Goal: Task Accomplishment & Management: Use online tool/utility

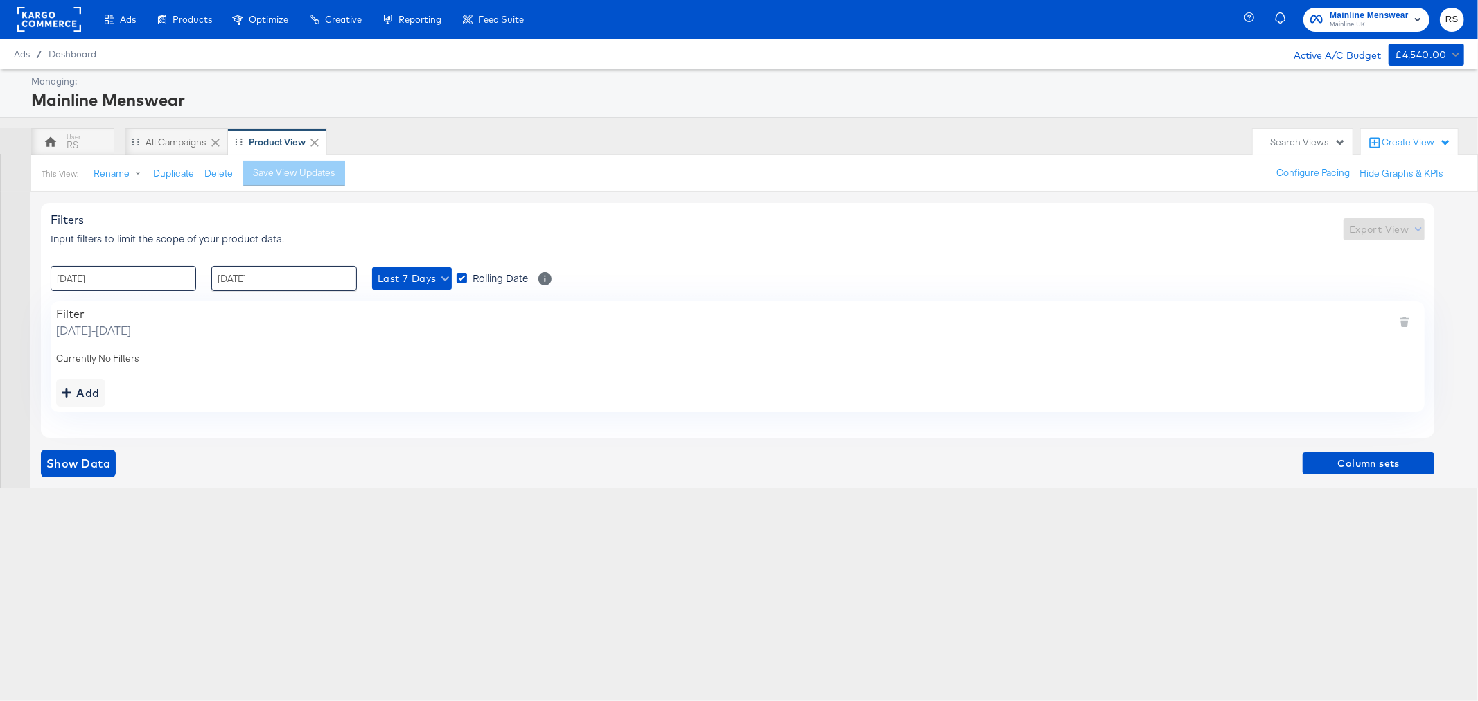
click at [147, 281] on input "[DATE]" at bounding box center [123, 278] width 145 height 25
click at [85, 390] on td "15" at bounding box center [90, 387] width 24 height 19
type input "[DATE] 00:00"
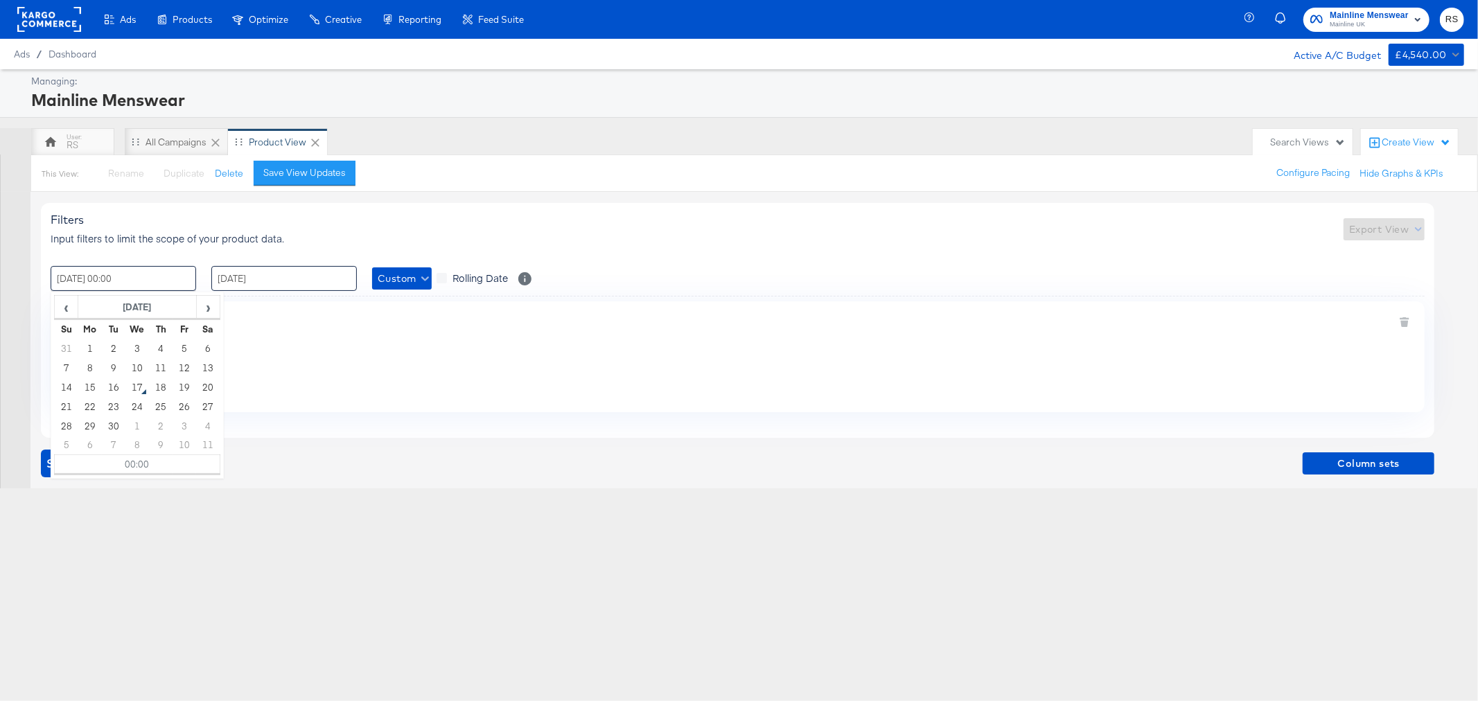
click at [264, 283] on input "[DATE]" at bounding box center [283, 278] width 145 height 25
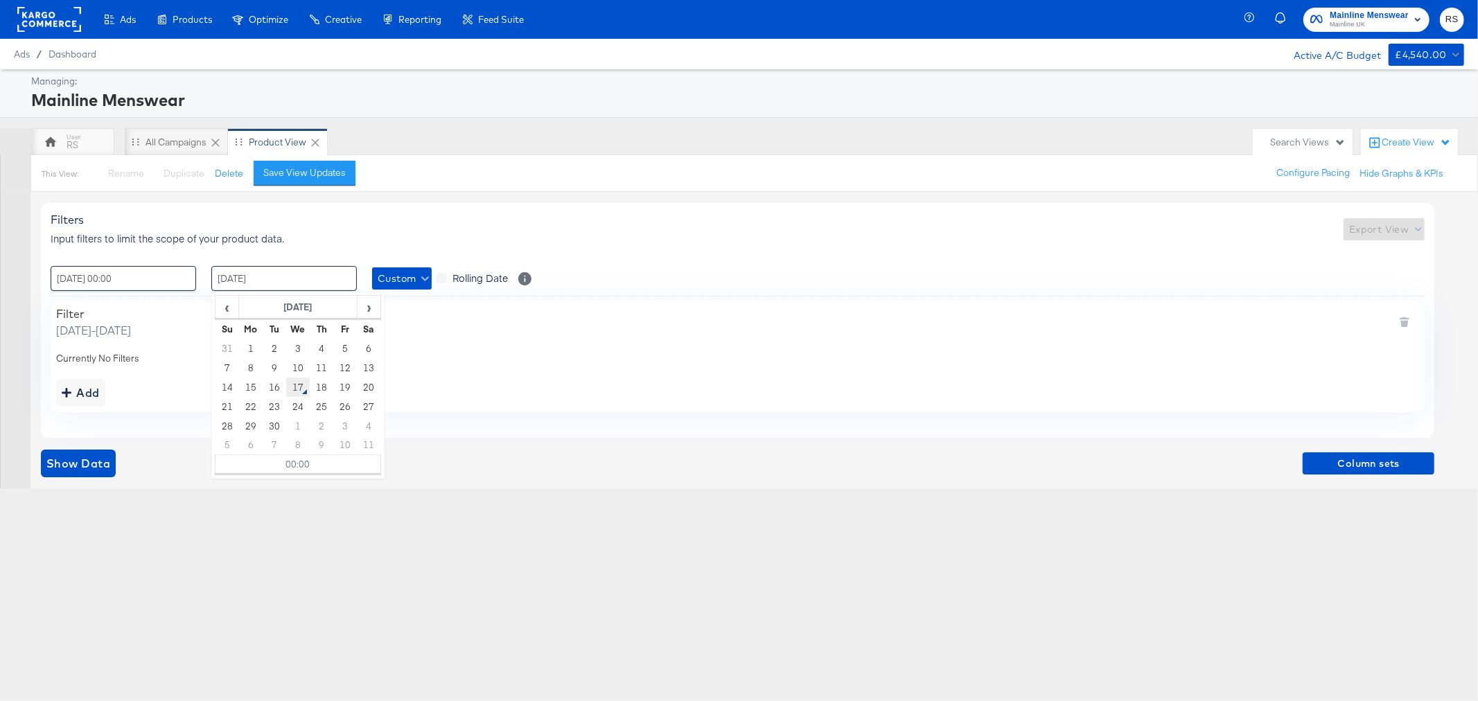
click at [301, 391] on td "17" at bounding box center [298, 387] width 24 height 19
type input "[DATE] 00:00"
click at [709, 473] on div "Show Data Column sets" at bounding box center [737, 464] width 1393 height 28
click at [73, 472] on span "Show Data" at bounding box center [78, 463] width 64 height 19
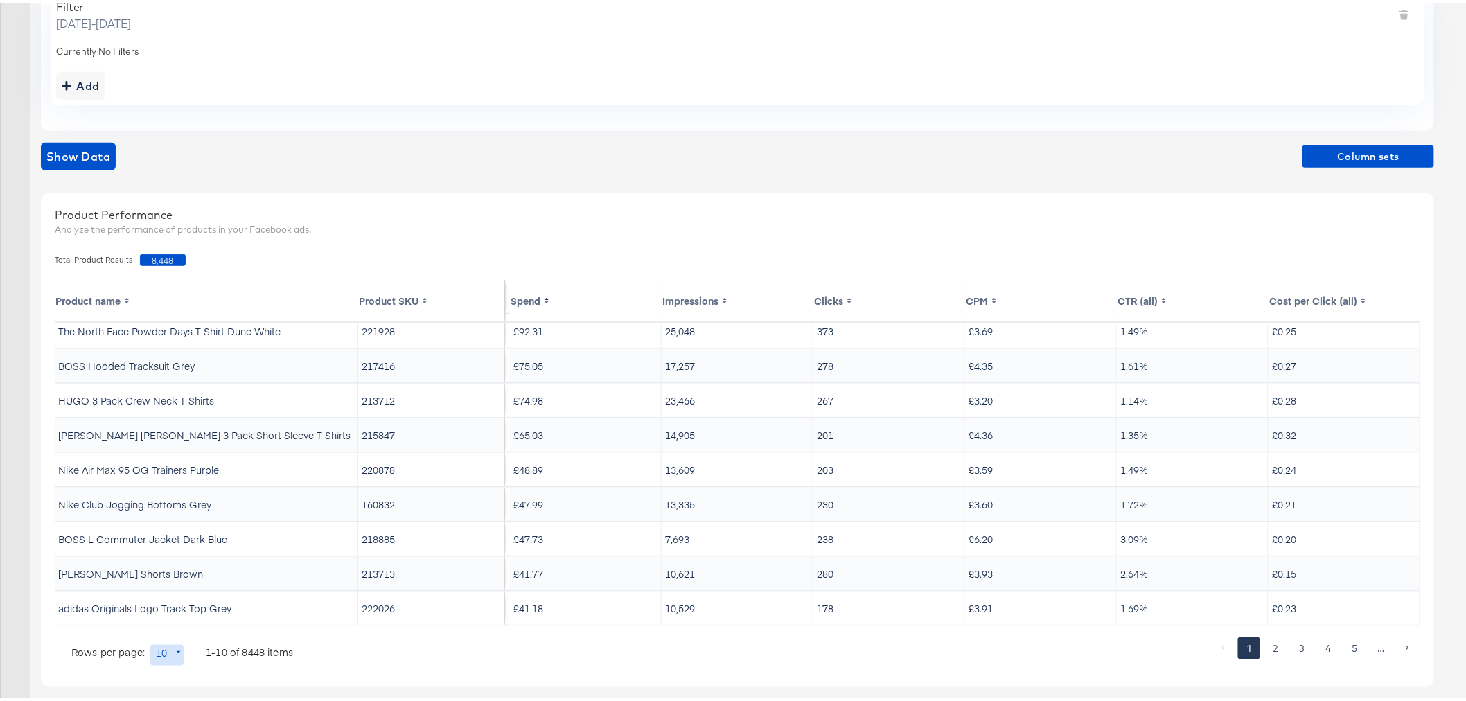
scroll to position [321, 0]
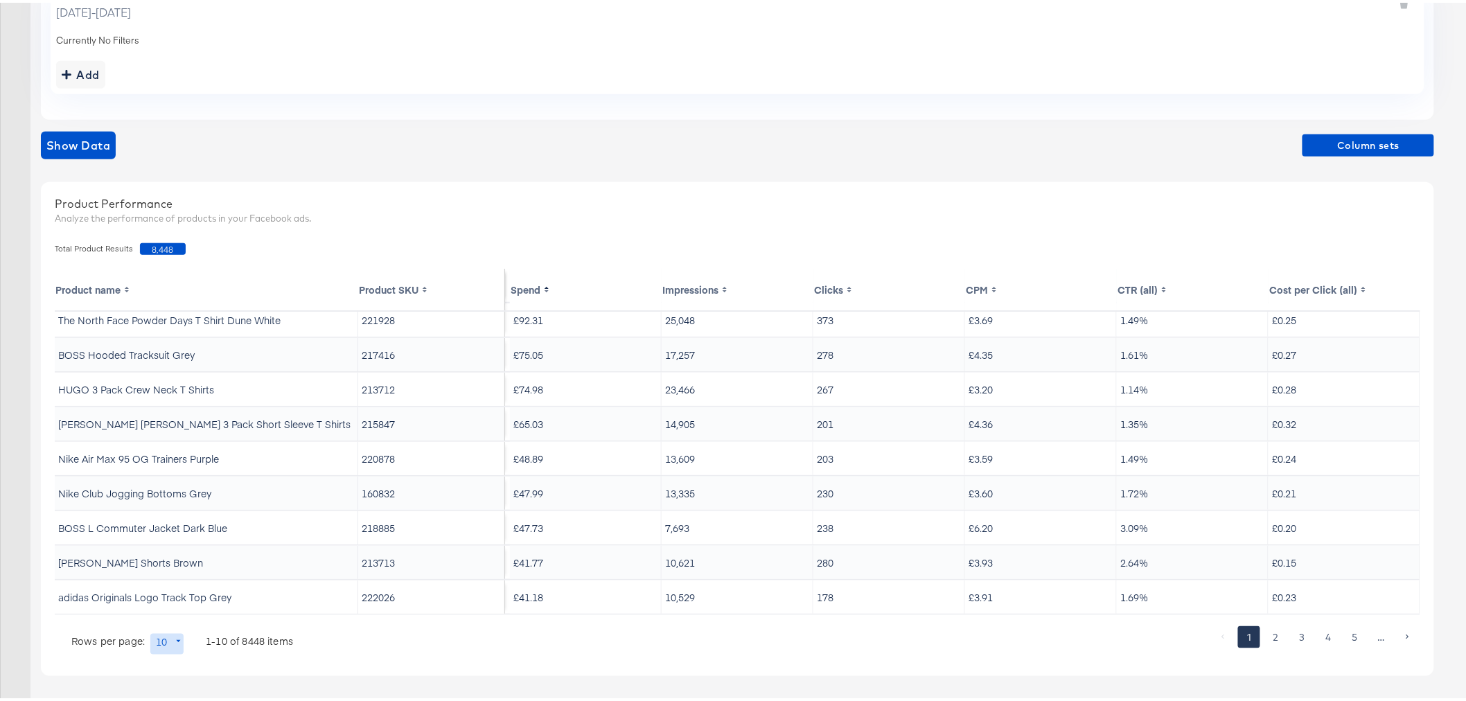
click at [172, 644] on body "Ads Products Optimize Creative Reporting Feed Suite Mainline Menswear Mainline …" at bounding box center [739, 190] width 1478 height 1022
click at [164, 556] on li "20" at bounding box center [172, 558] width 45 height 23
type input "20"
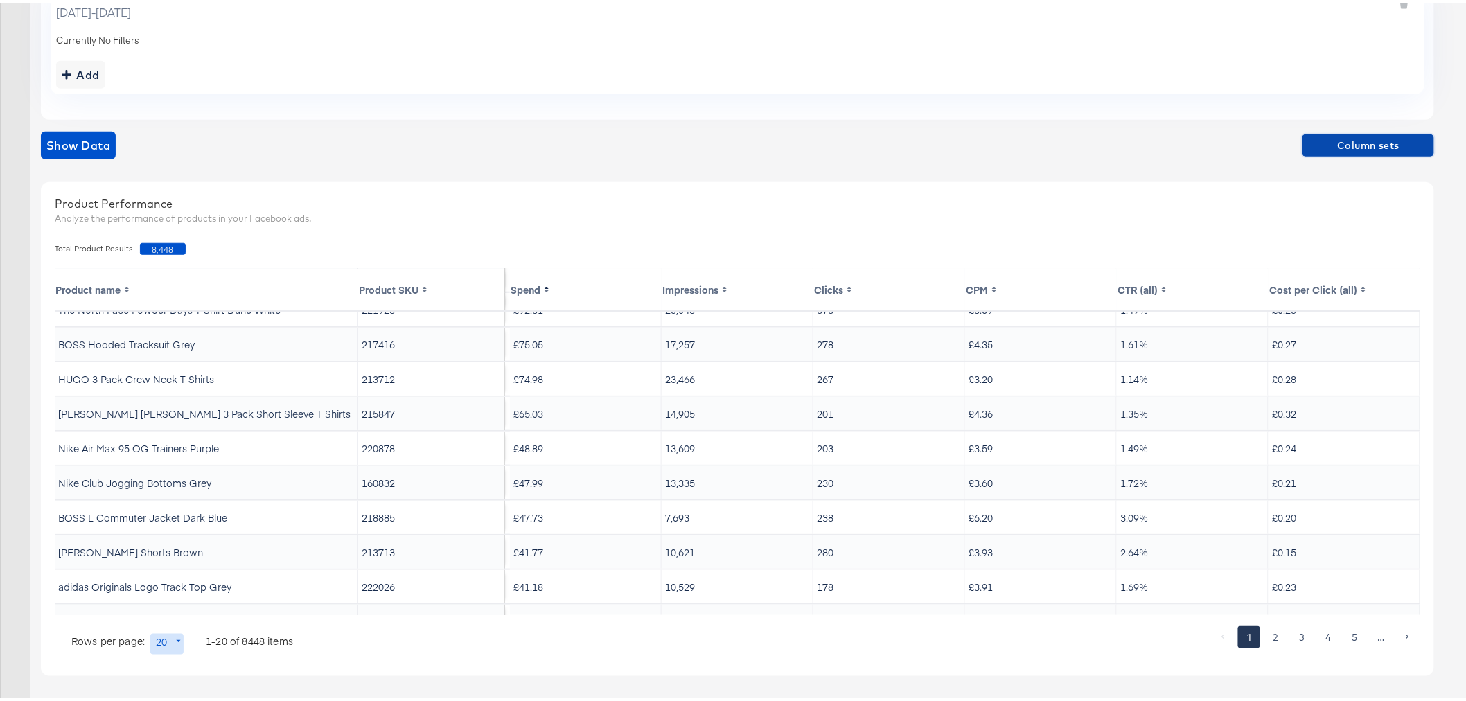
click at [1344, 146] on span "Column sets" at bounding box center [1368, 142] width 121 height 17
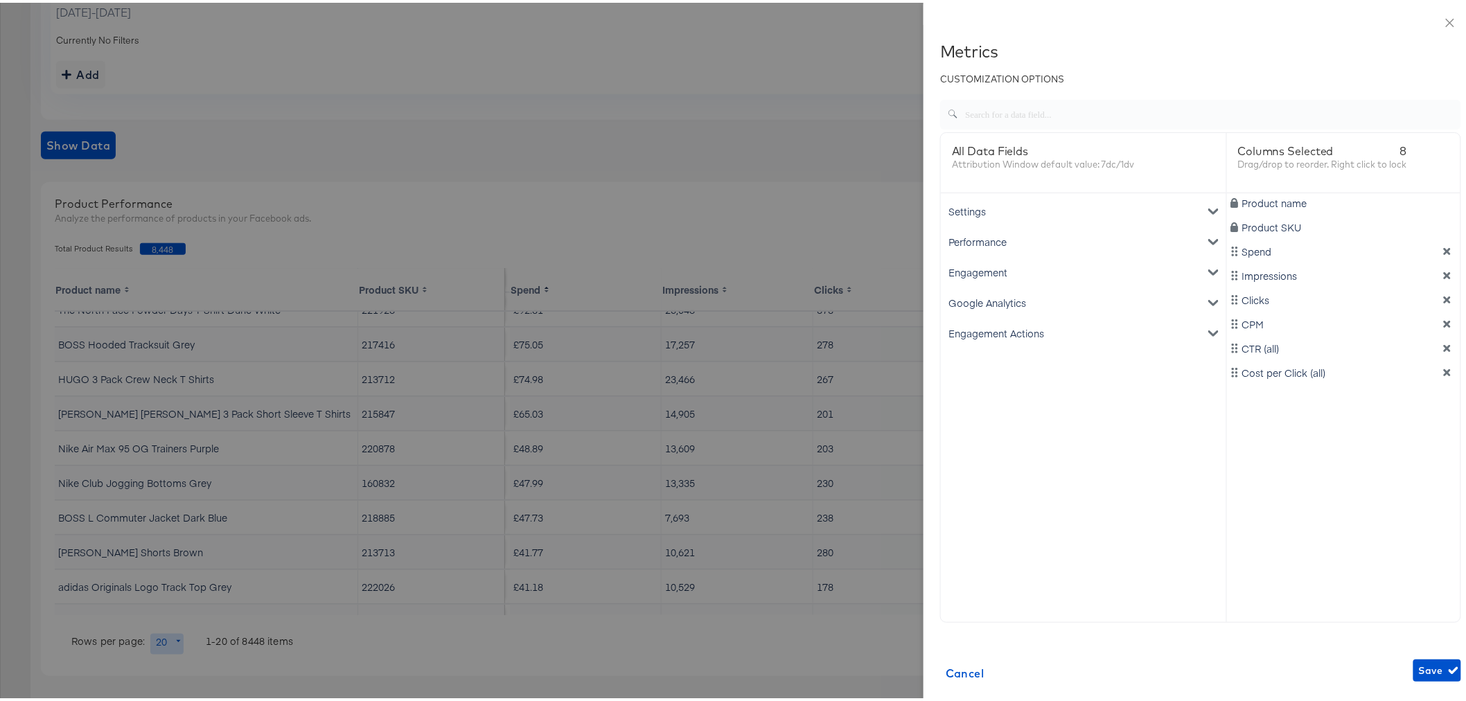
click at [1430, 266] on div "Impressions" at bounding box center [1344, 273] width 229 height 14
click at [1442, 269] on icon "dimension-list" at bounding box center [1447, 273] width 10 height 10
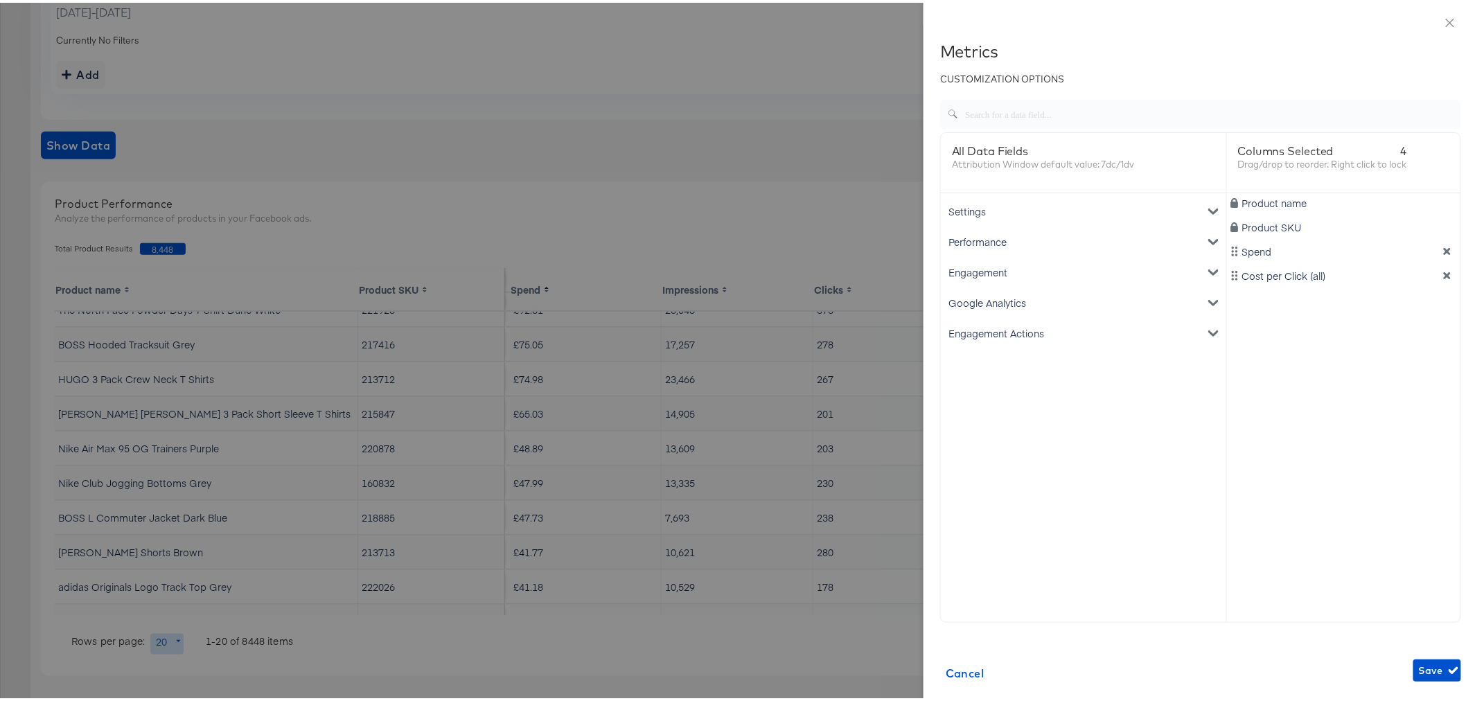
click at [1442, 269] on icon "dimension-list" at bounding box center [1447, 273] width 10 height 10
click at [1429, 269] on div "Product name Product SKU Spend" at bounding box center [1344, 401] width 234 height 421
click at [977, 292] on div "Google Analytics" at bounding box center [1084, 300] width 280 height 30
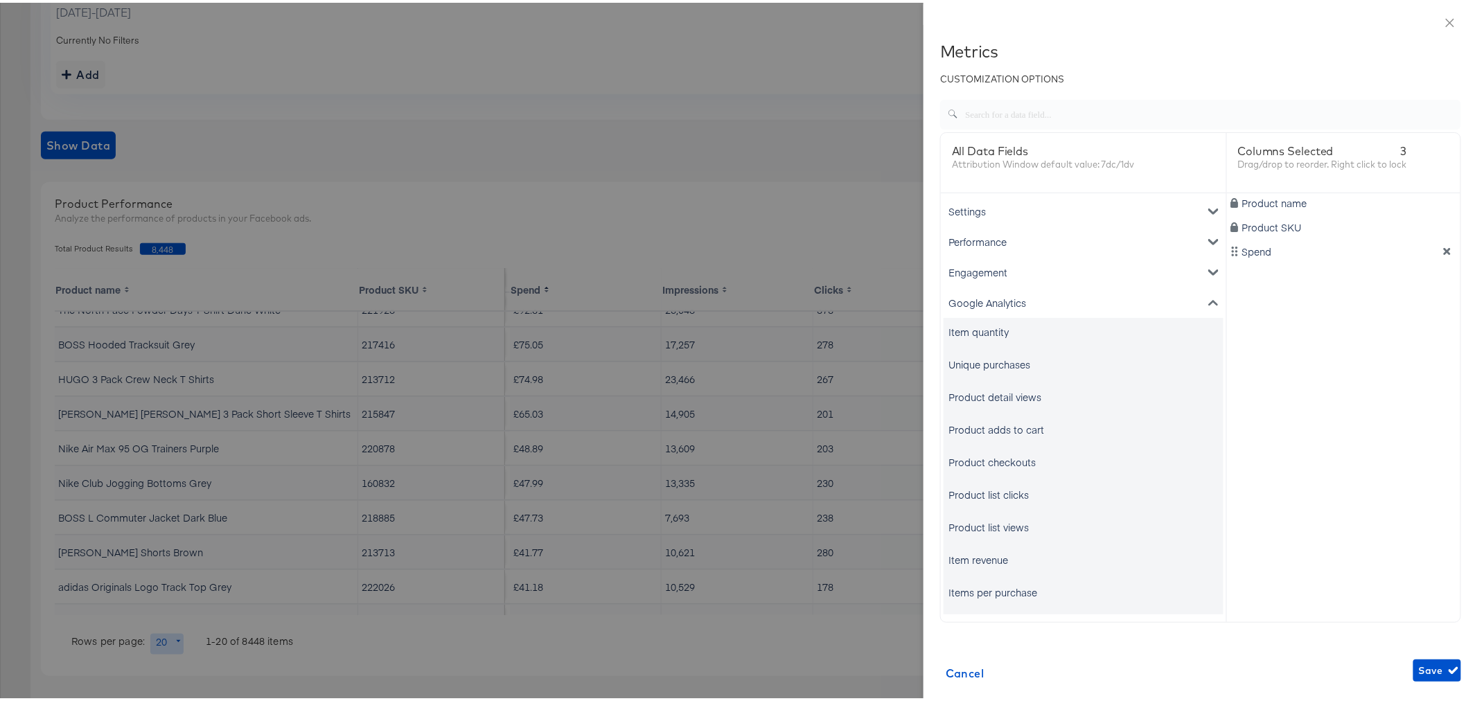
click at [985, 369] on div "Unique purchases" at bounding box center [1084, 362] width 280 height 28
click at [978, 561] on div "Item revenue" at bounding box center [978, 557] width 60 height 14
click at [1442, 274] on icon "dimension-list" at bounding box center [1447, 273] width 10 height 10
click at [998, 362] on div "Unique purchases" at bounding box center [989, 362] width 82 height 14
click at [951, 558] on div "Item revenue" at bounding box center [978, 557] width 60 height 14
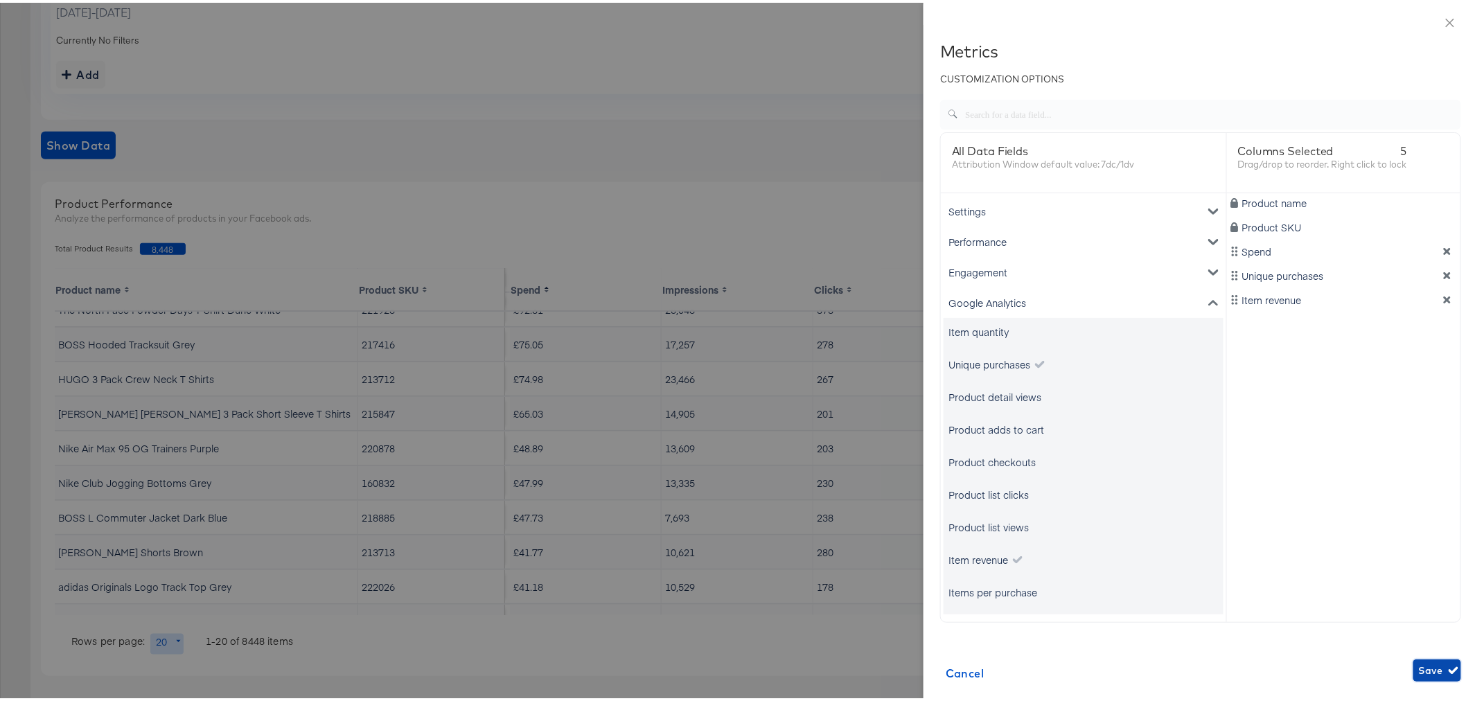
click at [1424, 666] on span "Save" at bounding box center [1437, 668] width 37 height 17
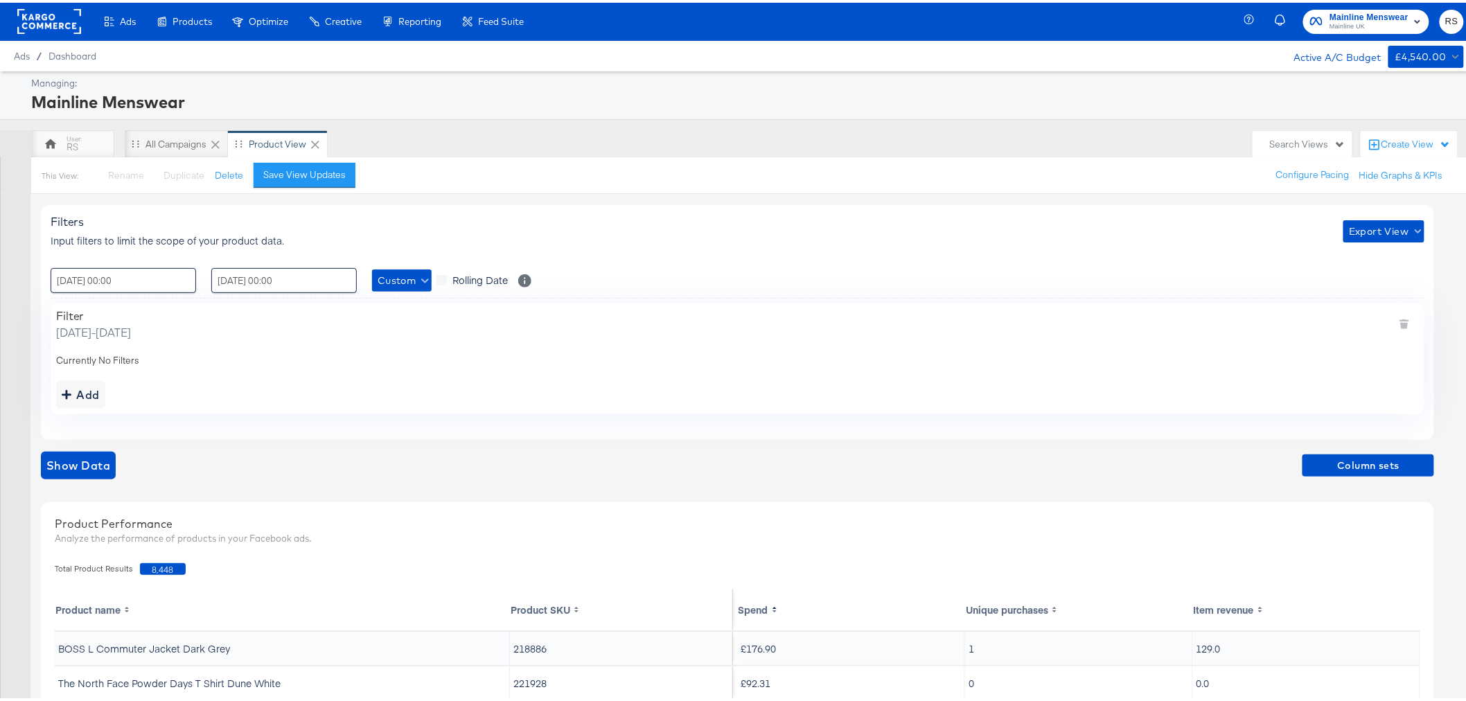
scroll to position [0, 0]
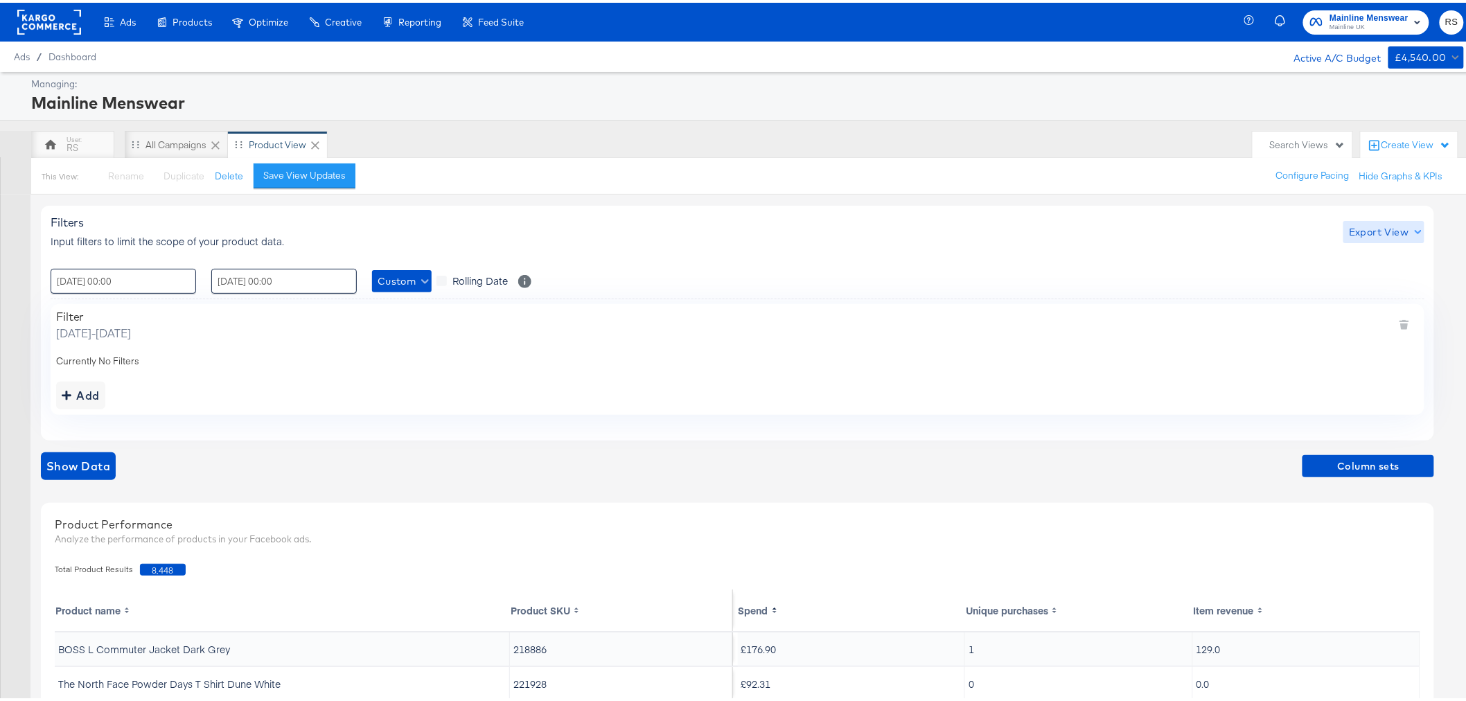
click at [1394, 227] on span "Export View" at bounding box center [1384, 229] width 70 height 17
click at [1377, 256] on link "Current View" at bounding box center [1386, 257] width 64 height 15
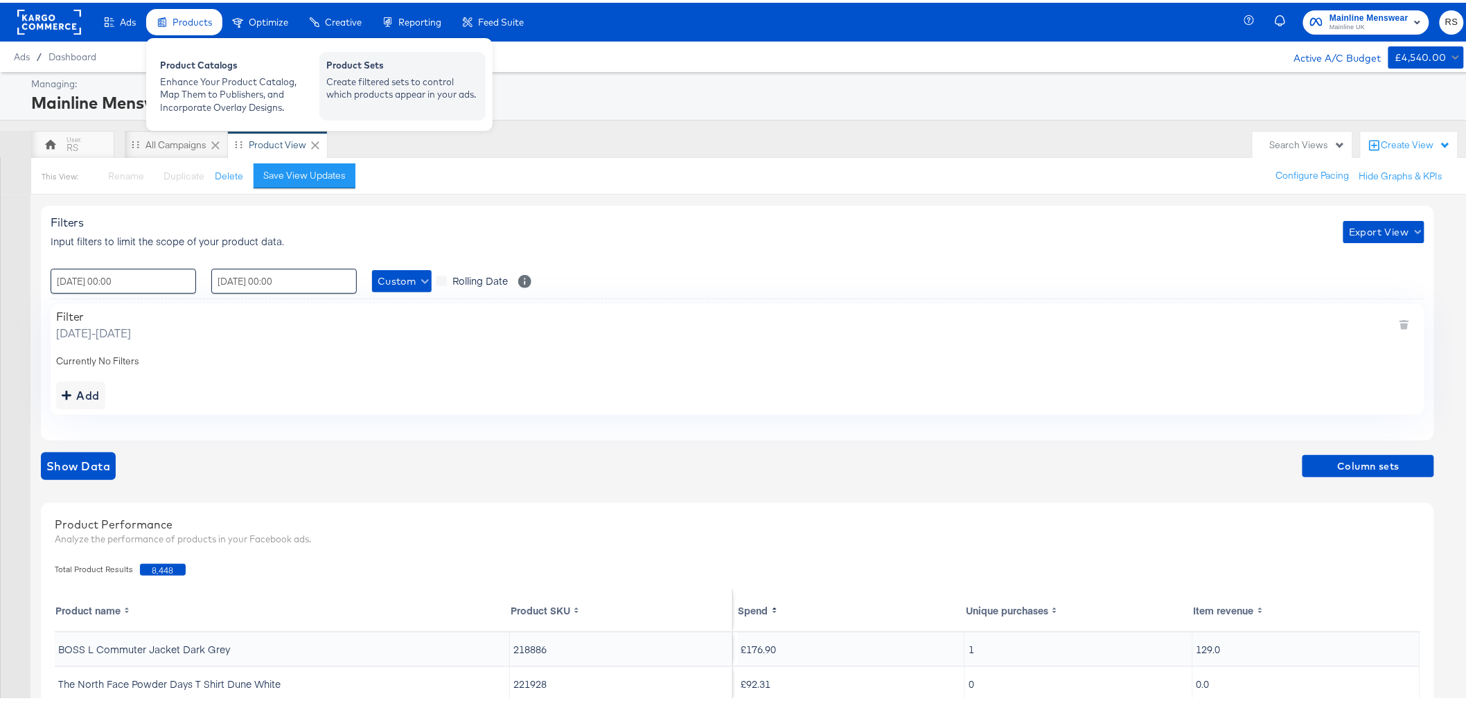
click at [375, 100] on div "Product Sets Create filtered sets to control which products appear in your ads." at bounding box center [402, 83] width 166 height 69
click at [425, 82] on div "Create filtered sets to control which products appear in your ads." at bounding box center [402, 86] width 152 height 26
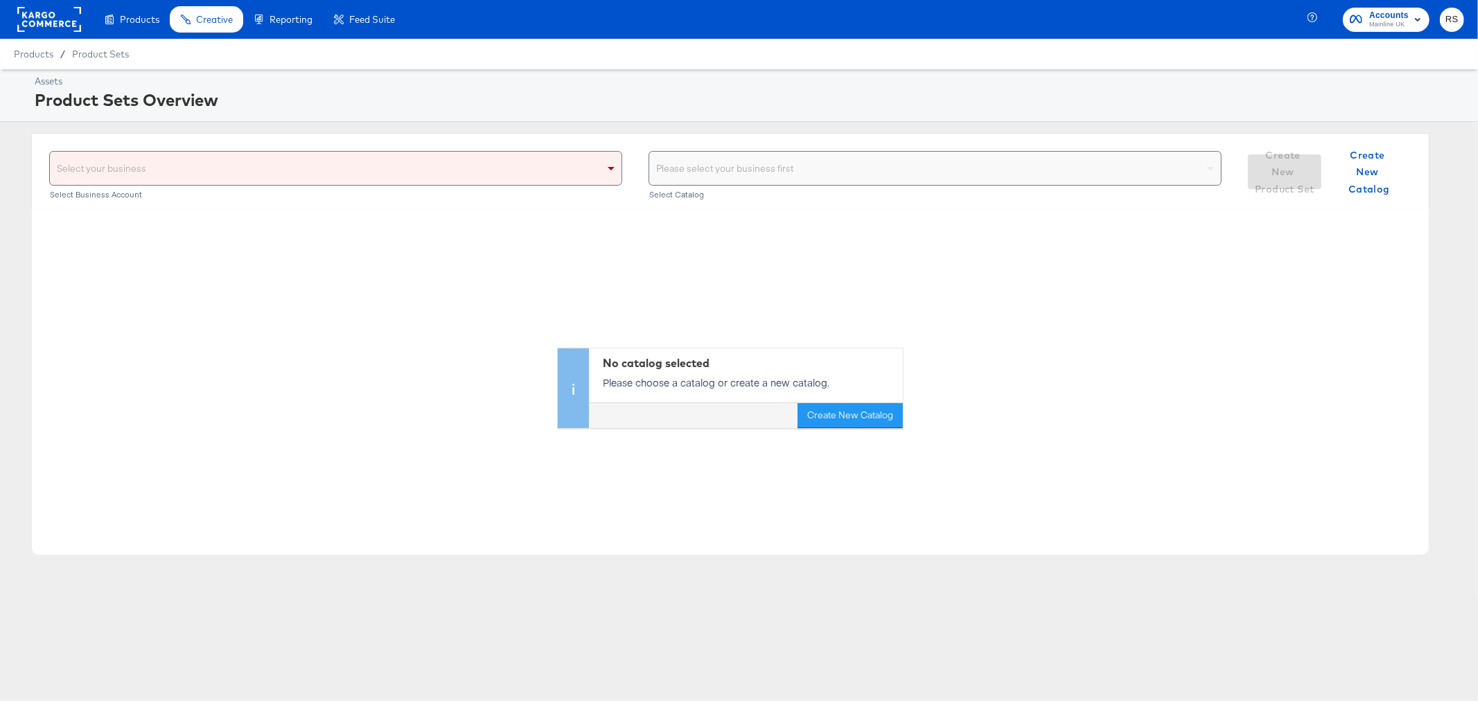
click at [402, 170] on div "Select your business" at bounding box center [336, 168] width 572 height 33
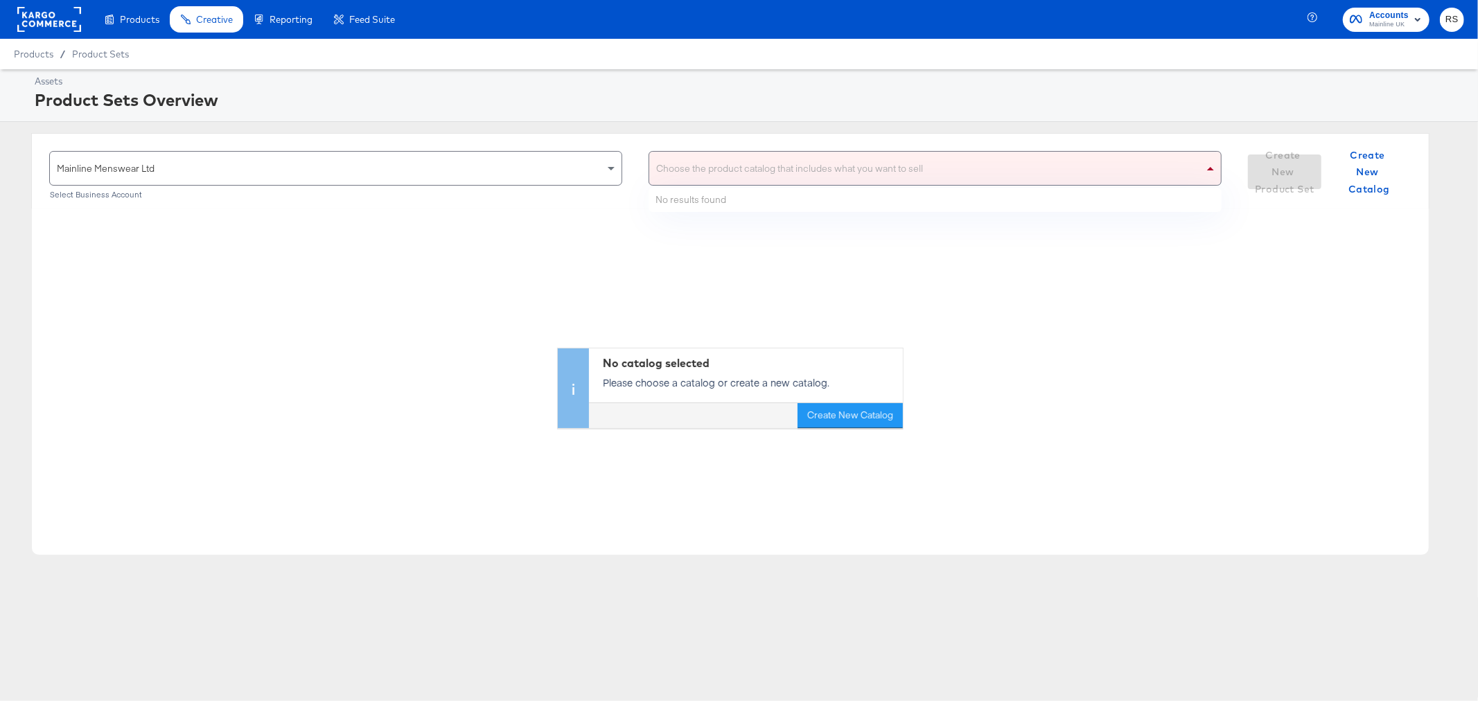
click at [723, 157] on div "Choose the product catalog that includes what you want to sell" at bounding box center [935, 168] width 572 height 33
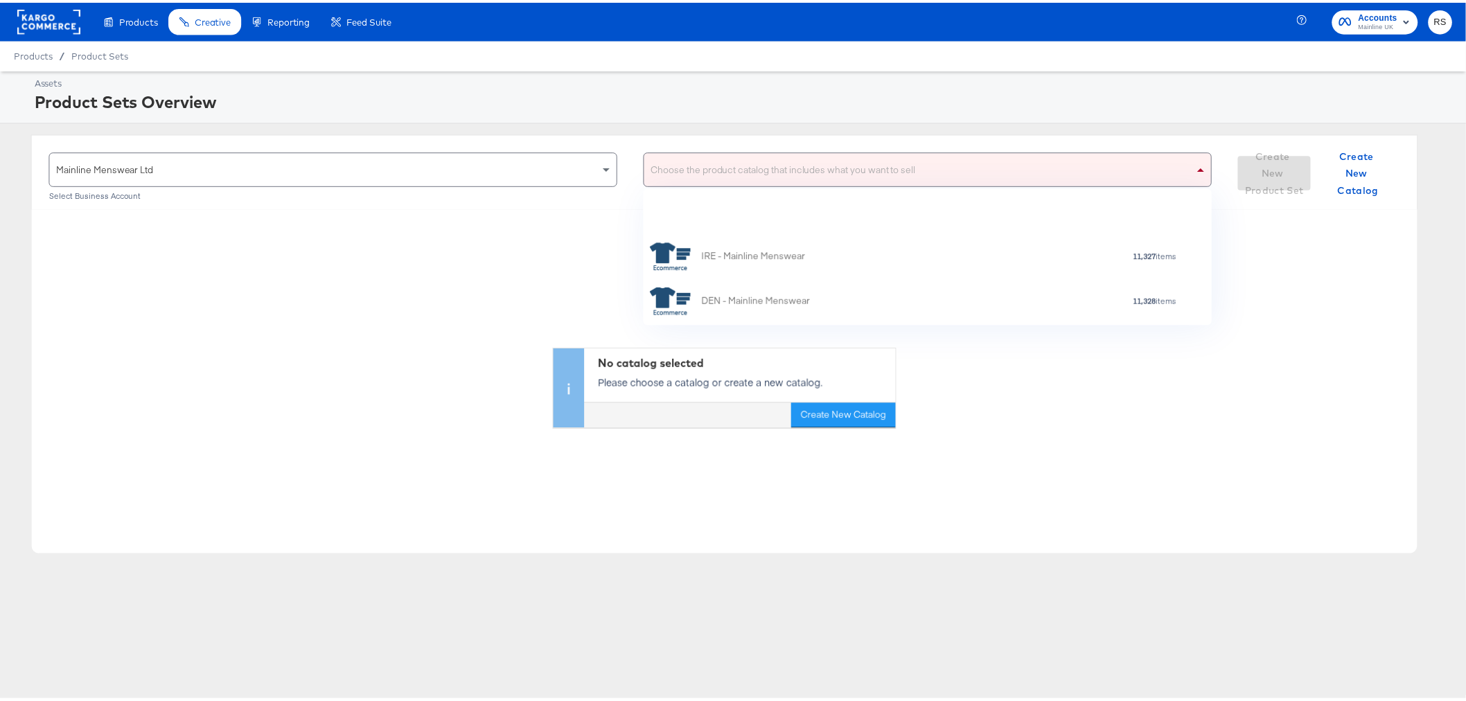
scroll to position [222, 0]
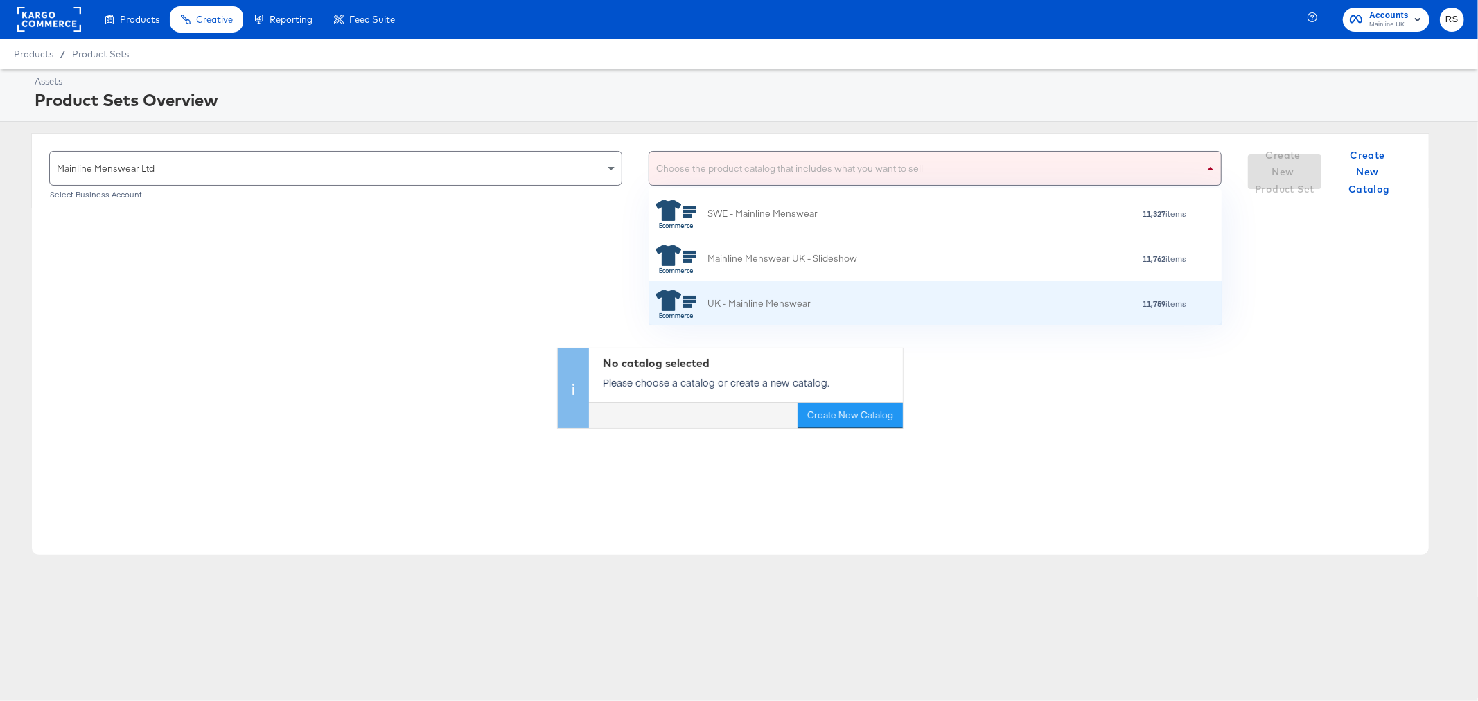
click at [783, 305] on div "UK - Mainline Menswear" at bounding box center [758, 304] width 103 height 15
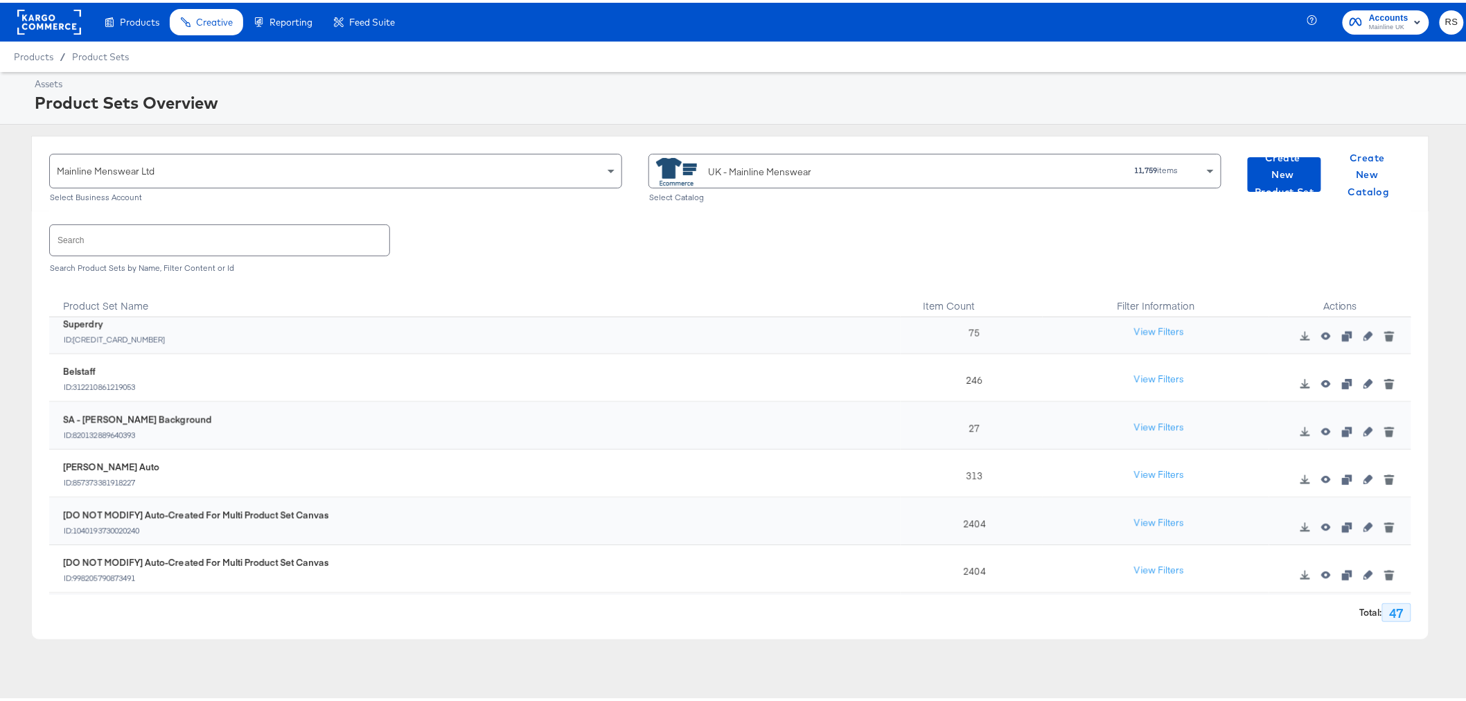
scroll to position [1970, 0]
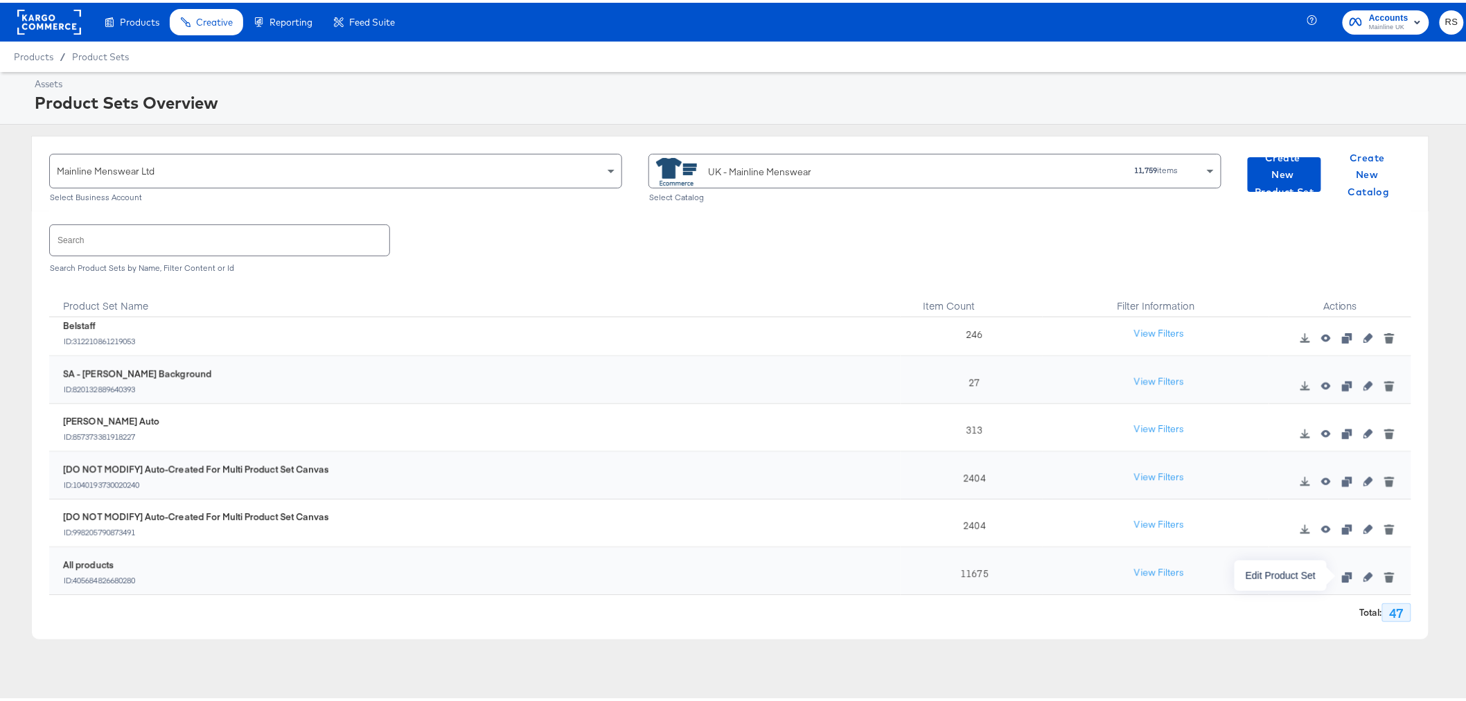
click at [1363, 576] on icon "button" at bounding box center [1368, 574] width 10 height 10
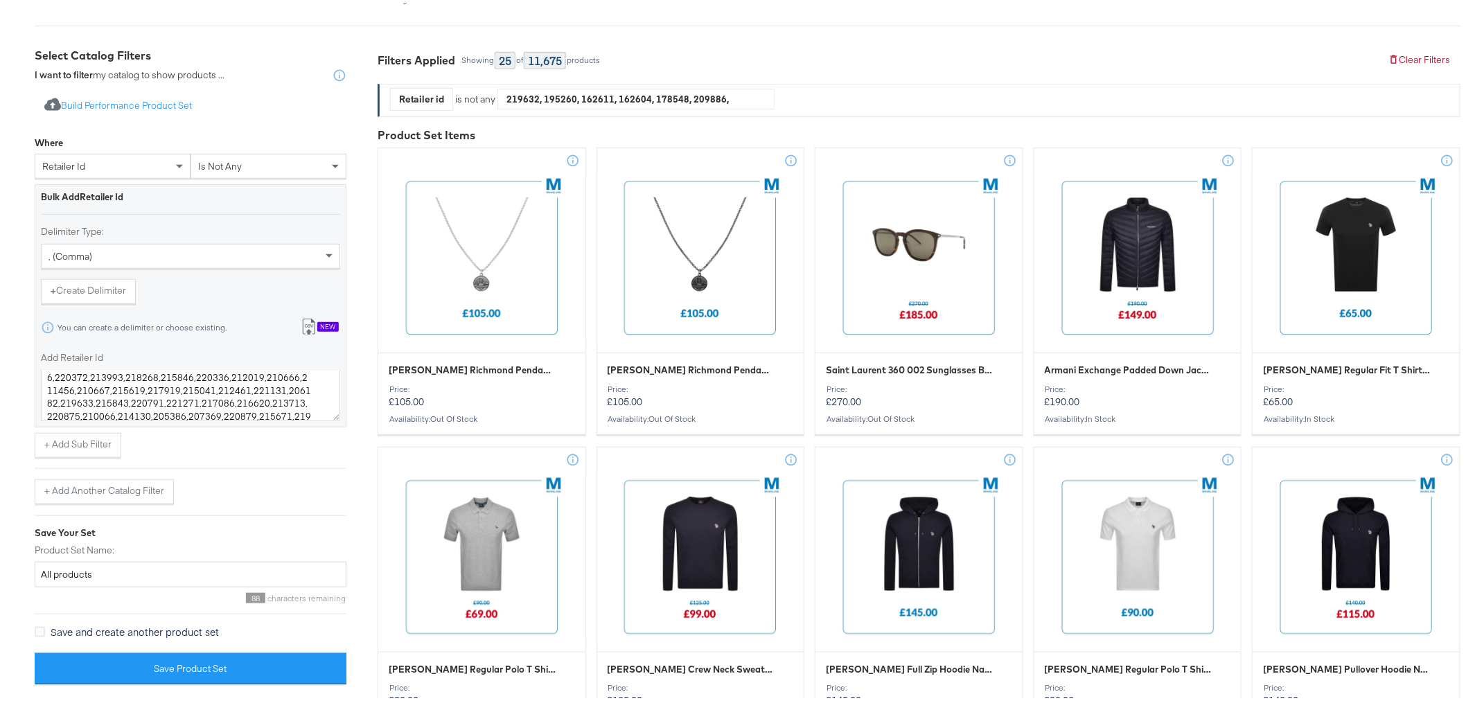
scroll to position [128, 0]
click at [226, 400] on textarea "219632,195260,162611,162604,178548,209886,214409,219284,213004,216186,216182,21…" at bounding box center [190, 392] width 299 height 51
paste textarea "218886 221928 217416 215847 220878 160832 213713 222025 221981 208093 217721 21…"
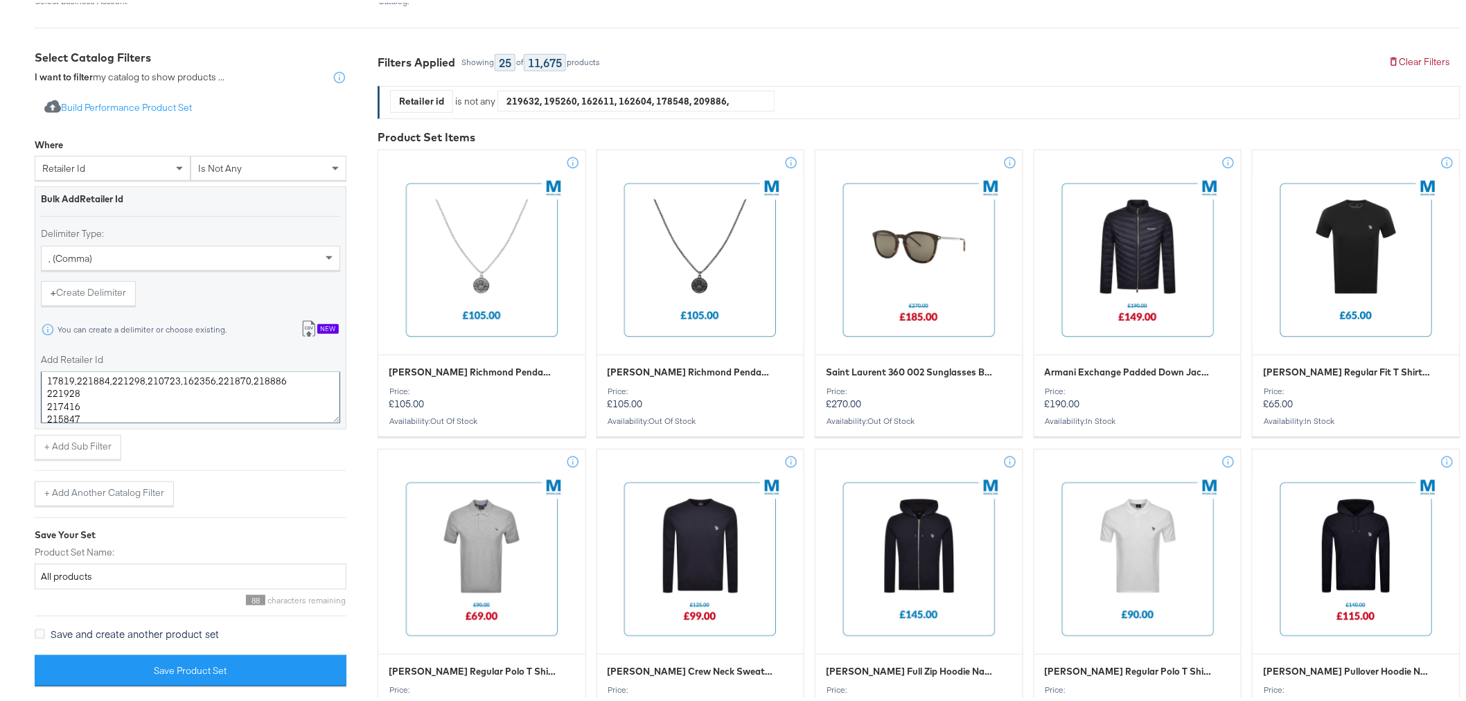
scroll to position [143, 0]
click at [44, 403] on textarea "219632,195260,162611,162604,178548,209886,214409,219284,213004,216186,216182,21…" at bounding box center [190, 394] width 299 height 51
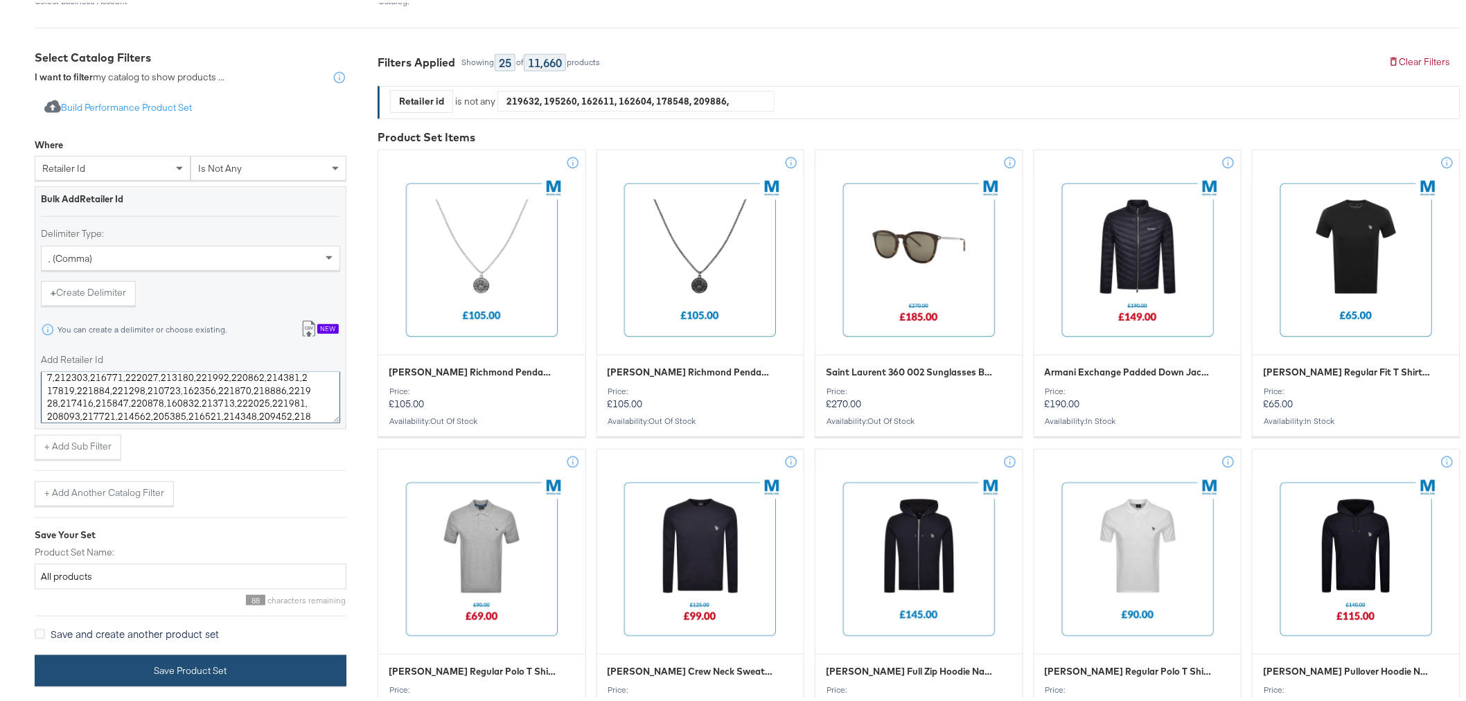
type textarea "219632,195260,162611,162604,178548,209886,214409,219284,213004,216186,216182,21…"
click at [182, 663] on button "Save Product Set" at bounding box center [191, 668] width 312 height 31
